Goal: Navigation & Orientation: Find specific page/section

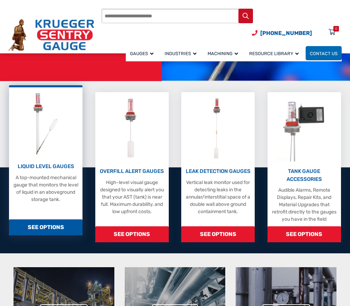
scroll to position [173, 0]
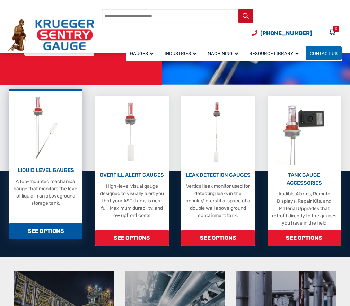
click at [64, 172] on p "LIQUID LEVEL GAUGES" at bounding box center [45, 171] width 67 height 8
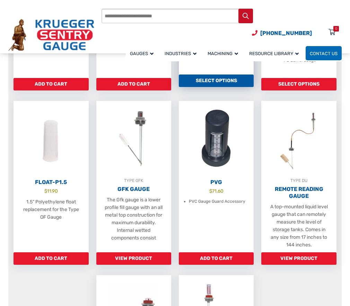
scroll to position [382, 0]
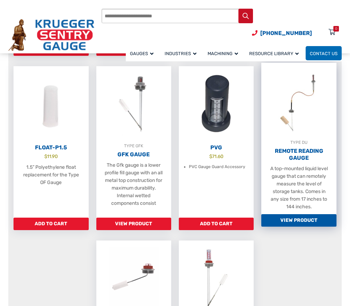
click at [290, 153] on h2 "Remote Reading Gauge" at bounding box center [299, 155] width 75 height 14
